Goal: Transaction & Acquisition: Subscribe to service/newsletter

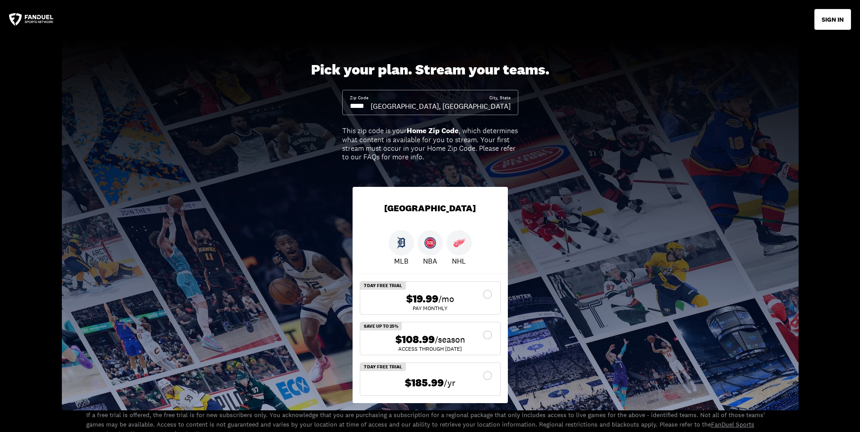
click at [458, 244] on img at bounding box center [459, 243] width 12 height 12
click at [360, 107] on input at bounding box center [360, 106] width 21 height 10
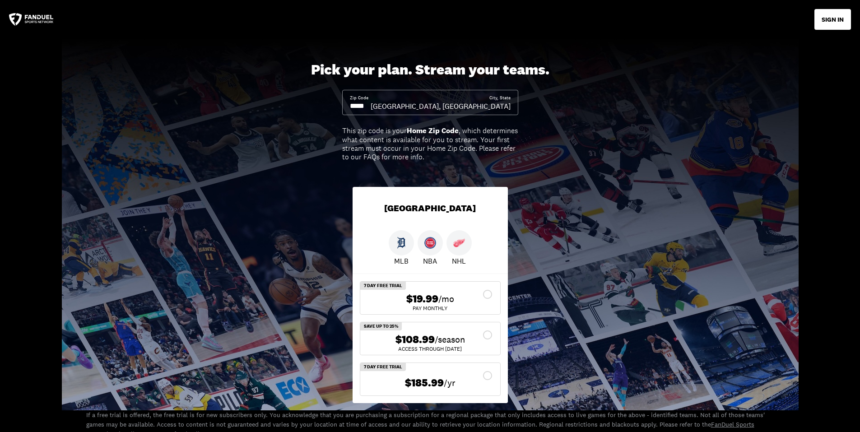
click at [371, 105] on input at bounding box center [360, 106] width 21 height 10
click at [371, 107] on input at bounding box center [360, 106] width 21 height 10
